Goal: Information Seeking & Learning: Find specific page/section

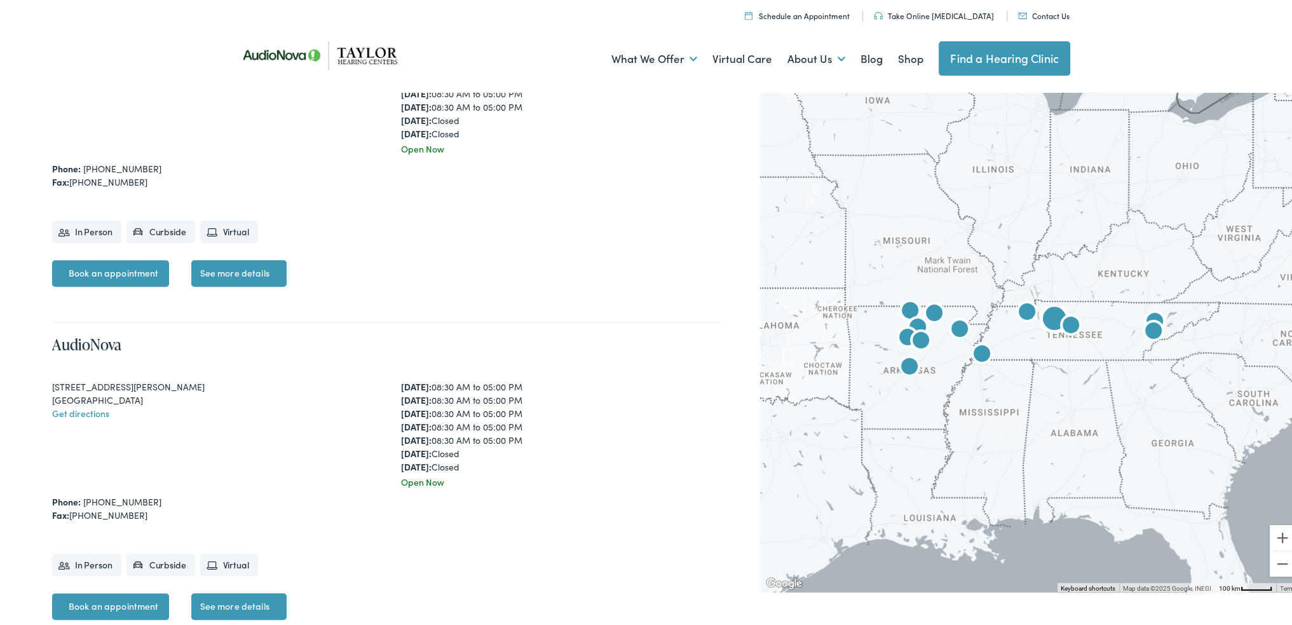
scroll to position [1080, 0]
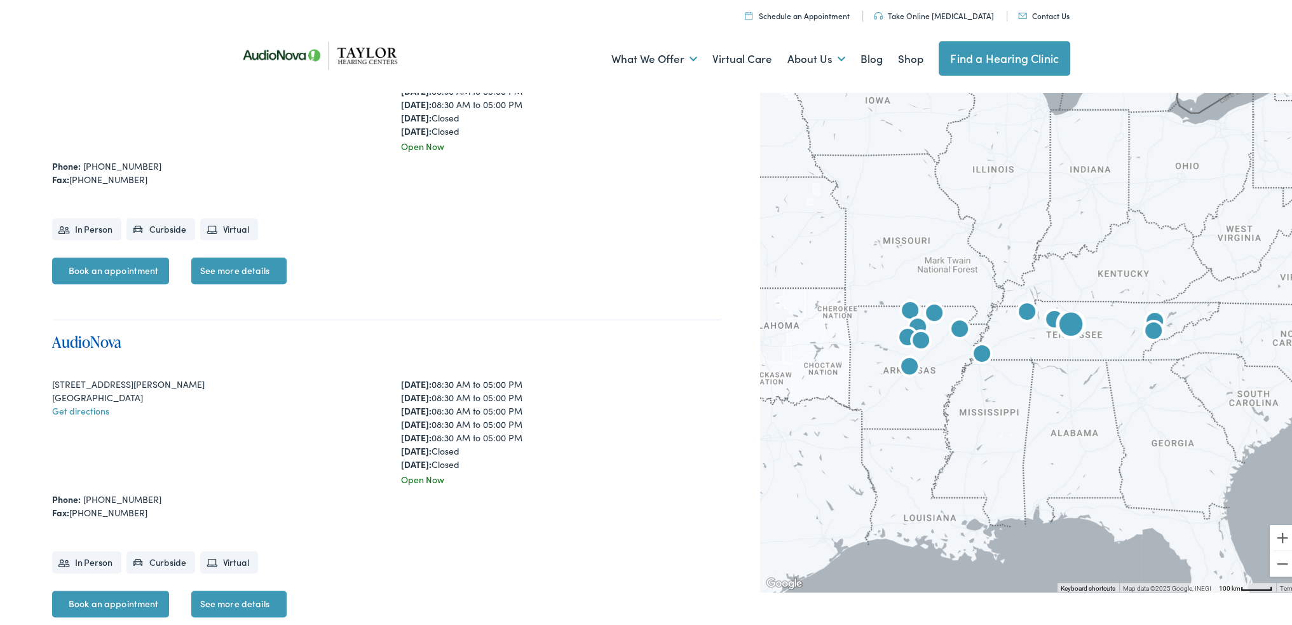
click at [99, 335] on link "AudioNova" at bounding box center [86, 338] width 69 height 21
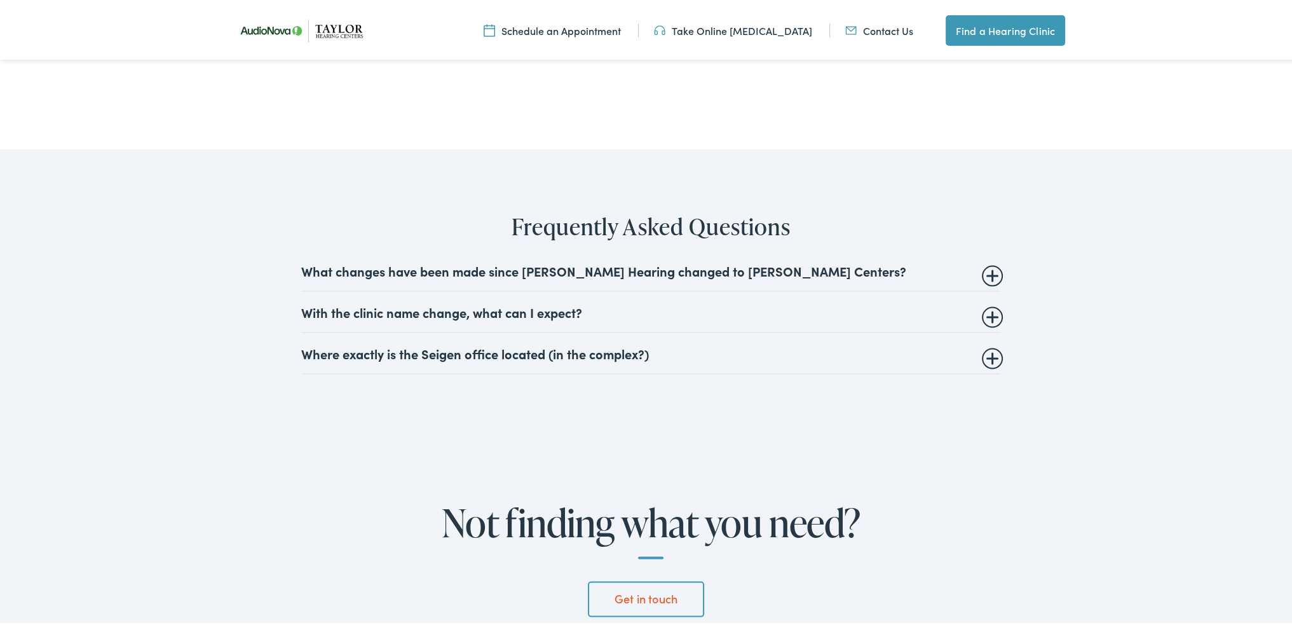
scroll to position [3304, 0]
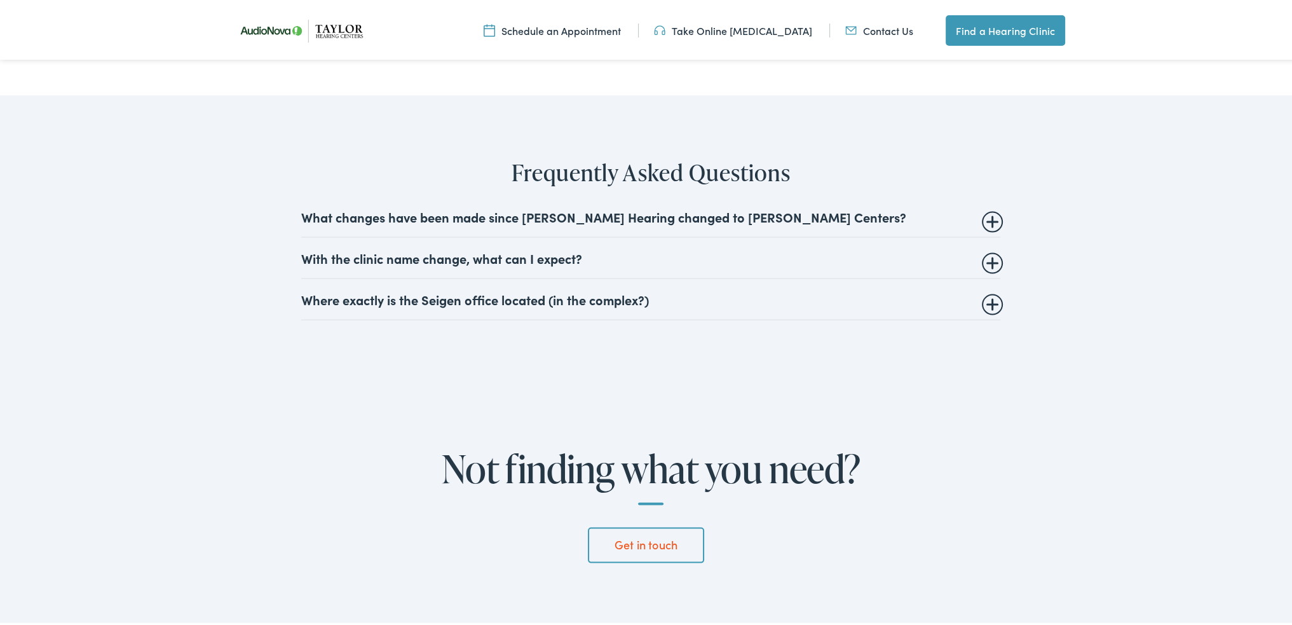
click at [429, 289] on summary "Where exactly is the Seigen office located (in the complex?)" at bounding box center [650, 296] width 699 height 15
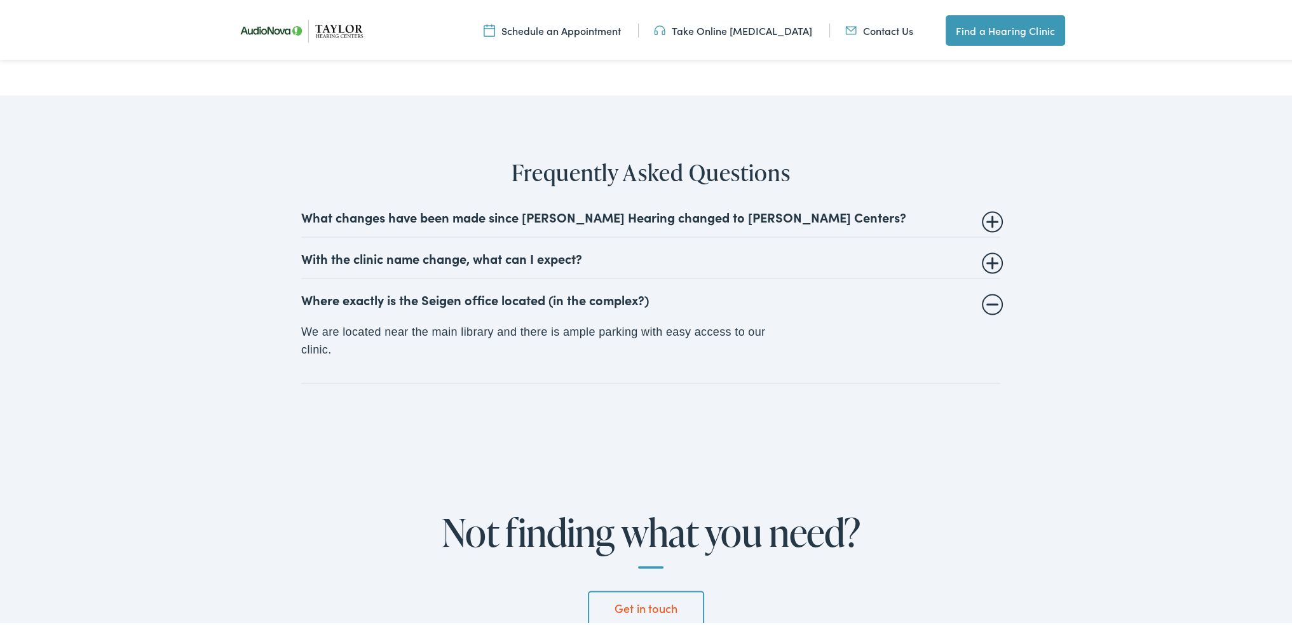
click at [429, 289] on summary "Where exactly is the Seigen office located (in the complex?)" at bounding box center [650, 296] width 699 height 15
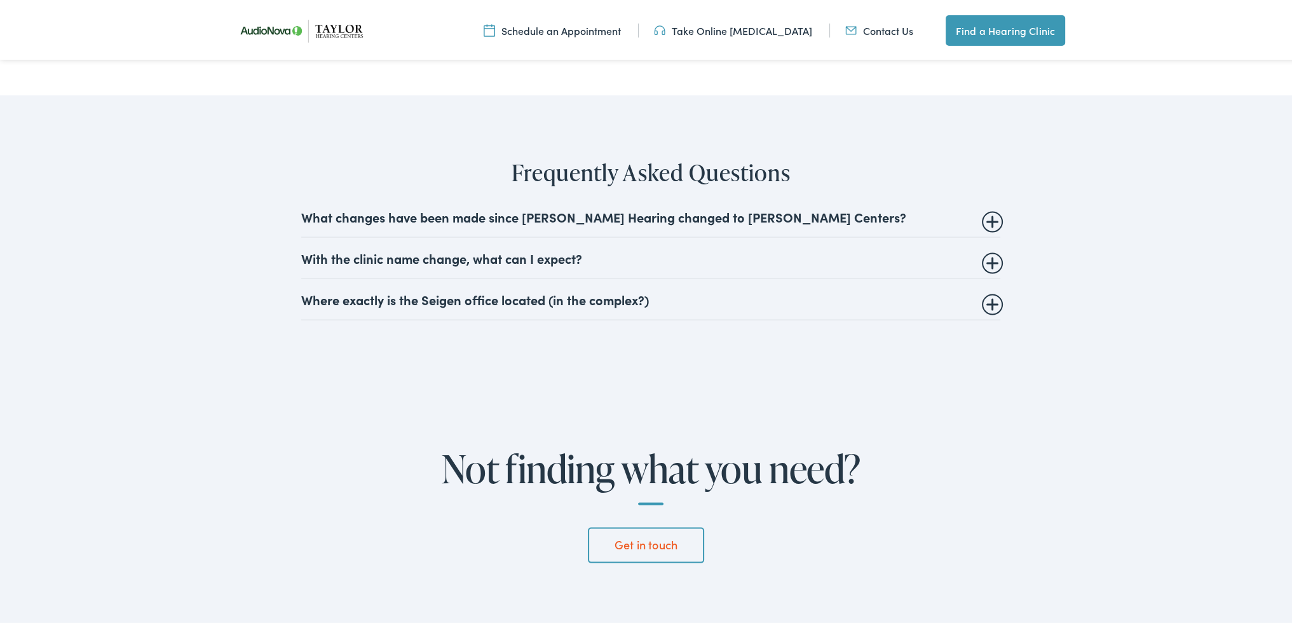
click at [431, 248] on summary "With the clinic name change, what can I expect?" at bounding box center [650, 255] width 699 height 15
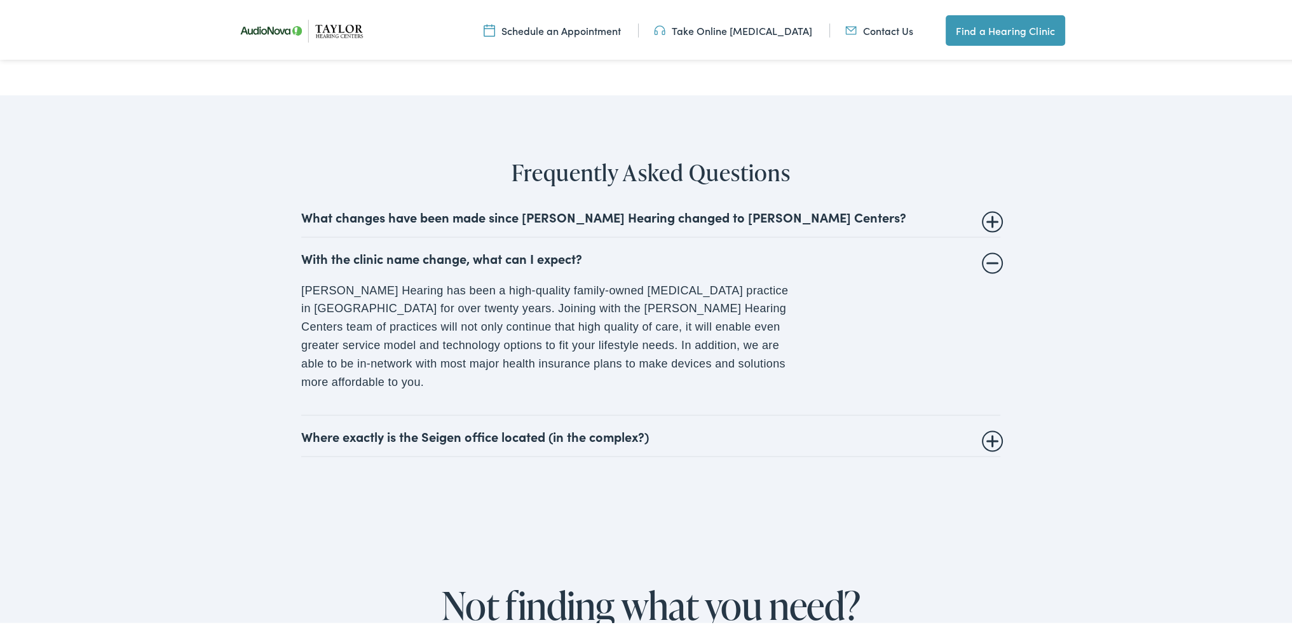
click at [431, 248] on summary "With the clinic name change, what can I expect?" at bounding box center [650, 255] width 699 height 15
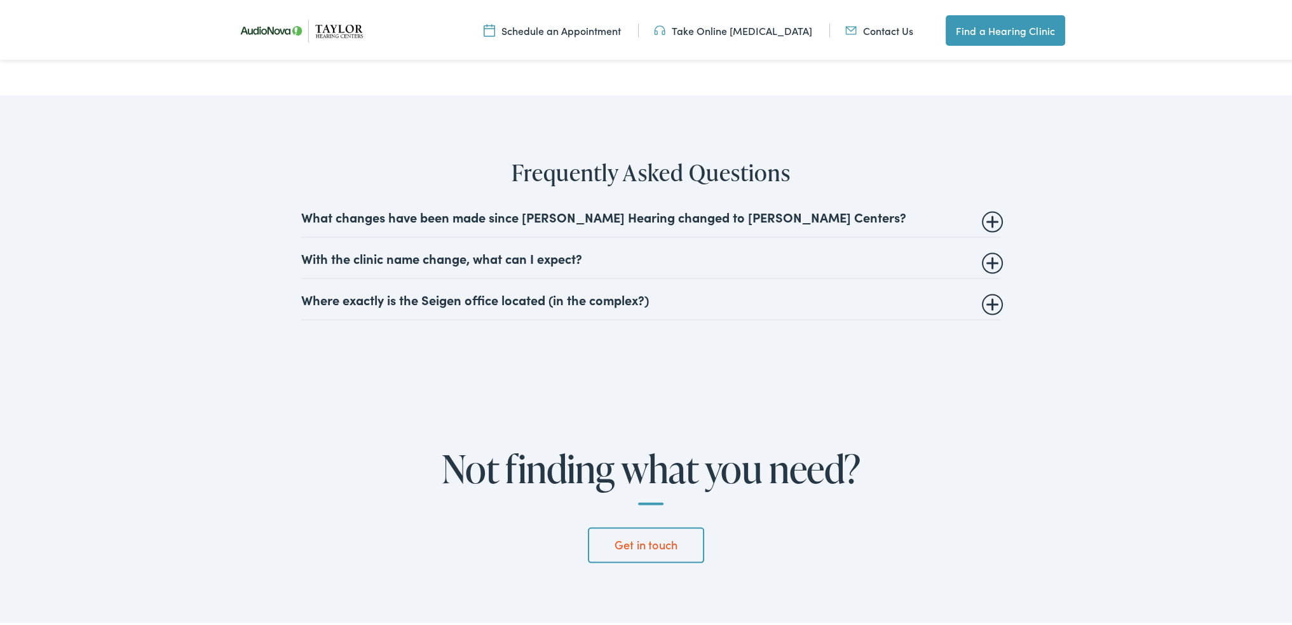
click at [430, 206] on summary "What changes have been made since [PERSON_NAME] Hearing changed to [PERSON_NAME…" at bounding box center [650, 213] width 699 height 15
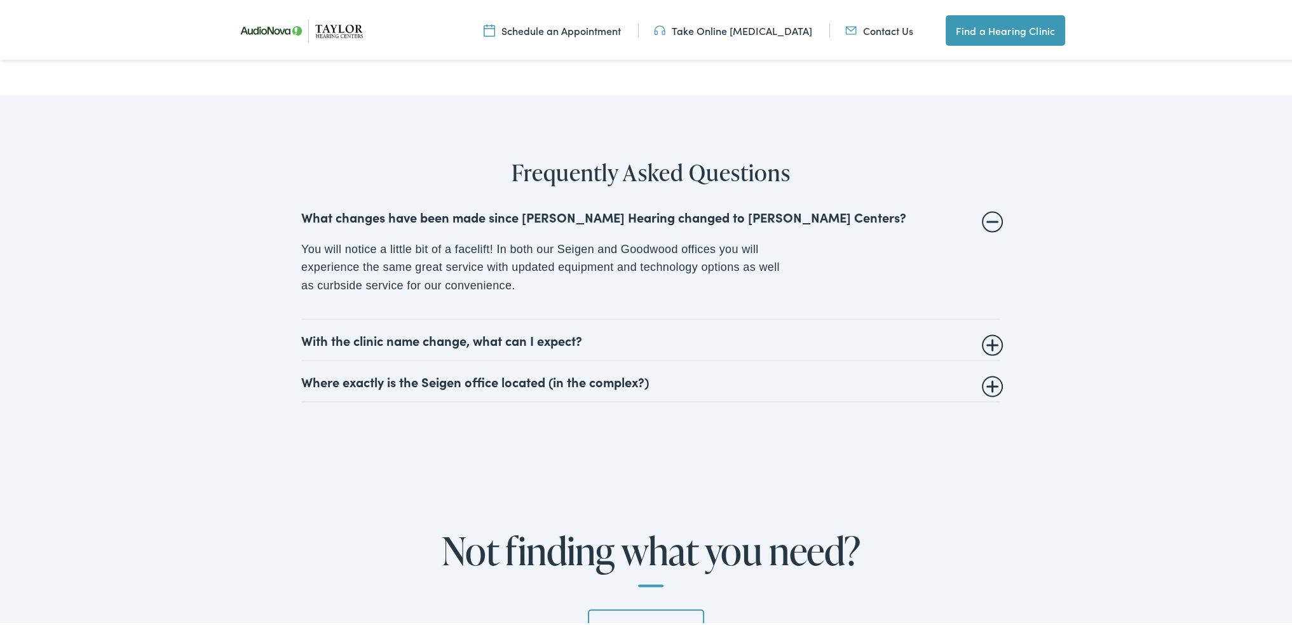
click at [429, 206] on summary "What changes have been made since [PERSON_NAME] Hearing changed to [PERSON_NAME…" at bounding box center [650, 213] width 699 height 15
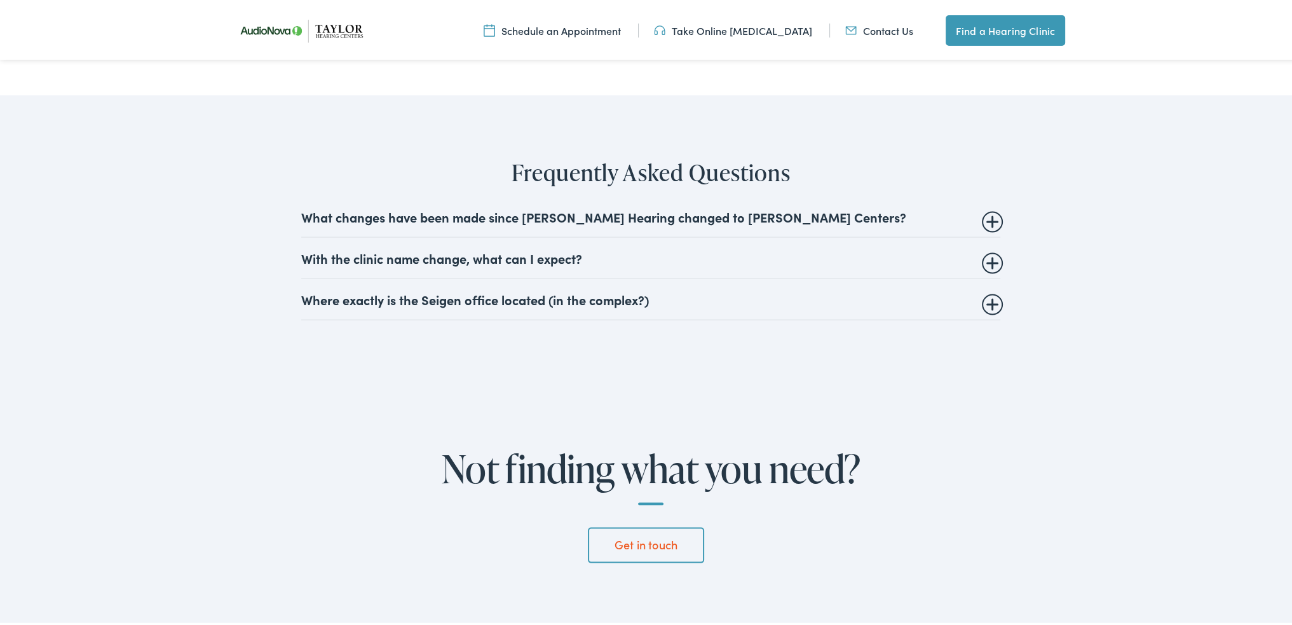
click at [630, 525] on link "Get in touch" at bounding box center [646, 543] width 116 height 36
click at [1095, 419] on div "Not finding what you need? Get in touch" at bounding box center [650, 507] width 1301 height 252
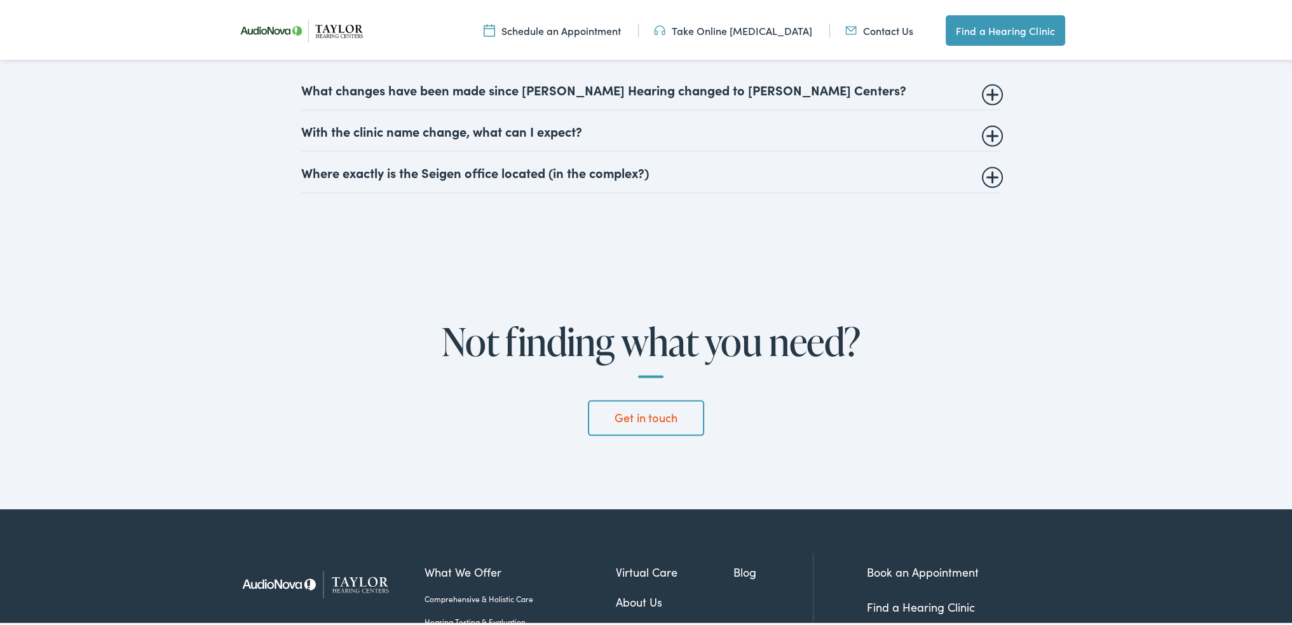
scroll to position [3310, 0]
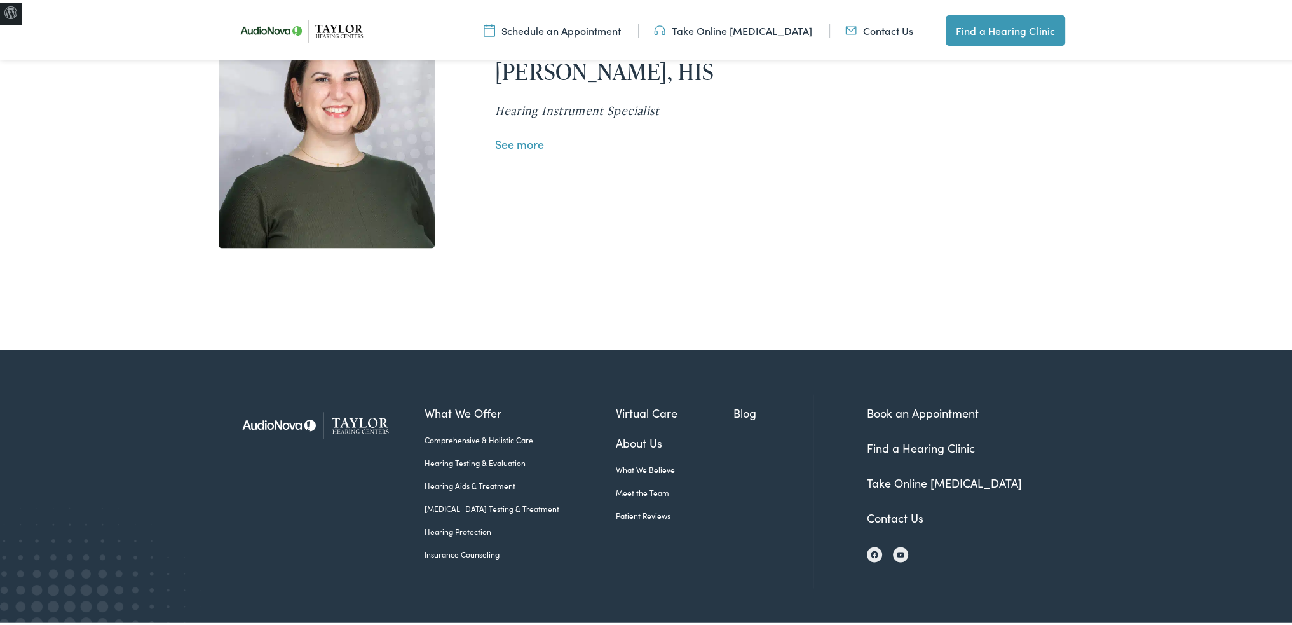
scroll to position [3053, 0]
